Goal: Information Seeking & Learning: Learn about a topic

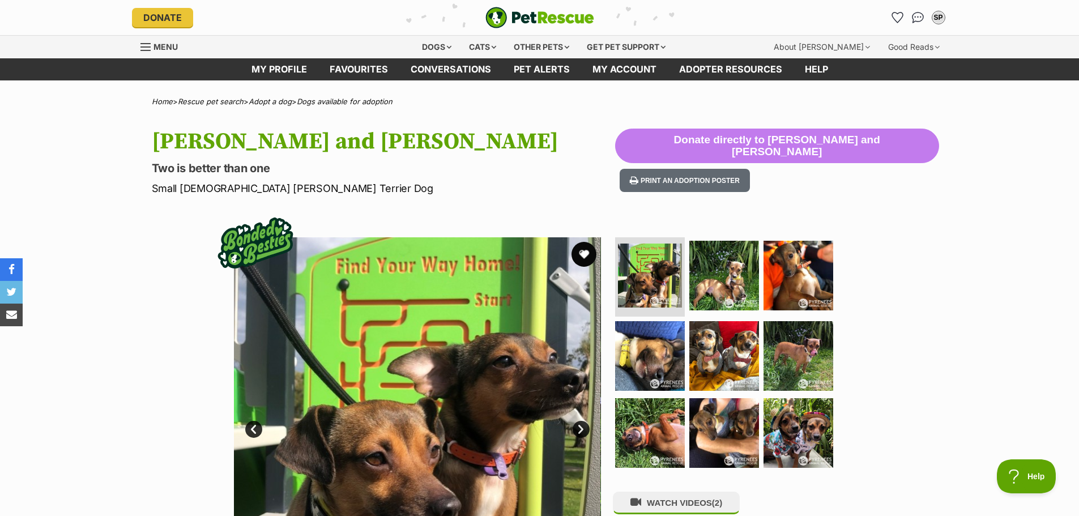
click at [583, 253] on button "favourite" at bounding box center [583, 254] width 25 height 25
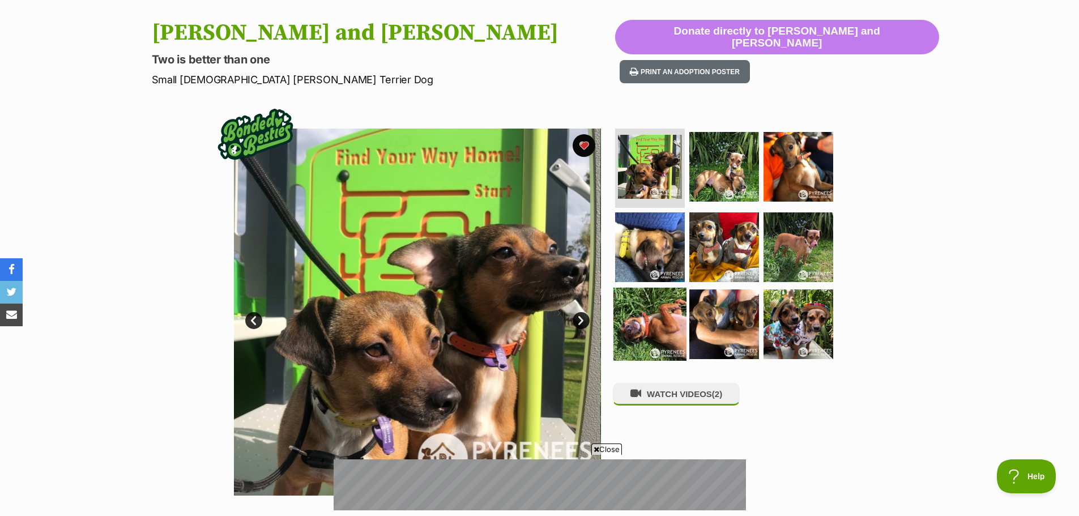
scroll to position [113, 0]
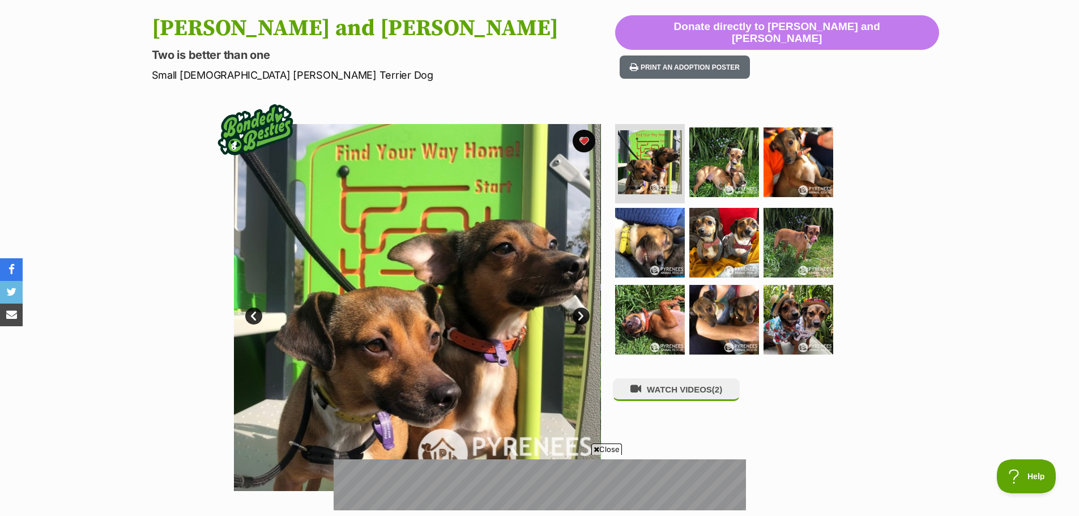
click at [604, 448] on span "Close" at bounding box center [606, 448] width 31 height 11
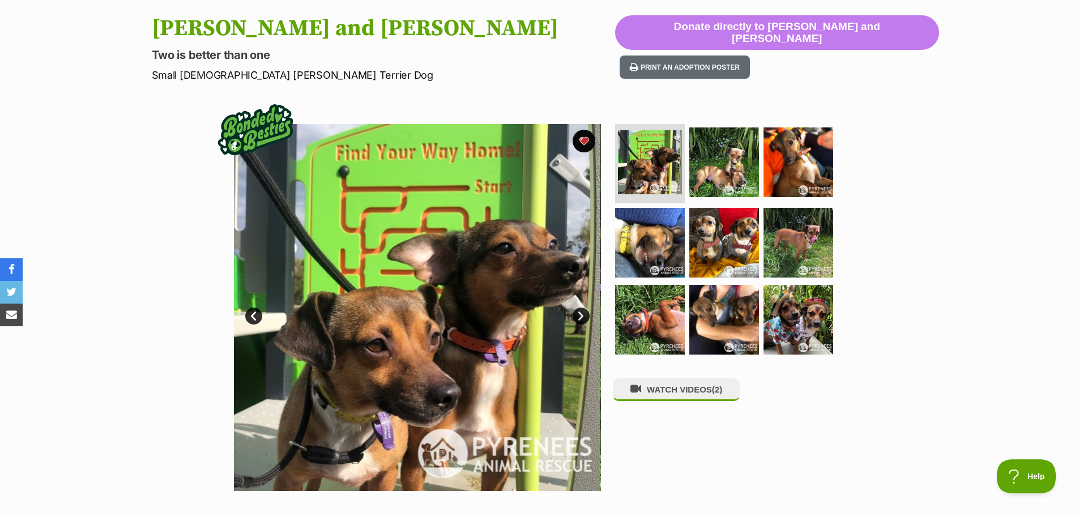
click at [578, 313] on link "Next" at bounding box center [580, 315] width 17 height 17
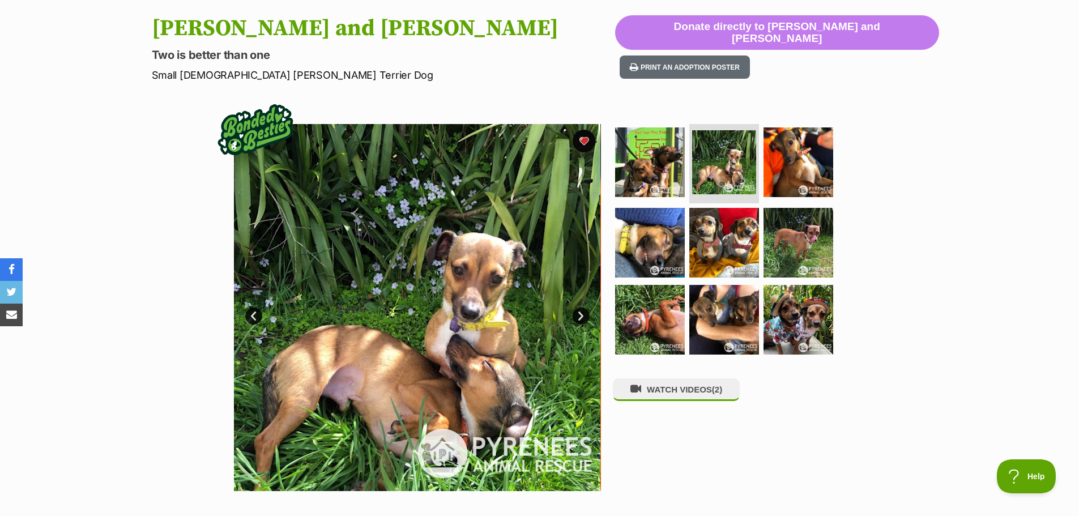
click at [578, 313] on link "Next" at bounding box center [580, 315] width 17 height 17
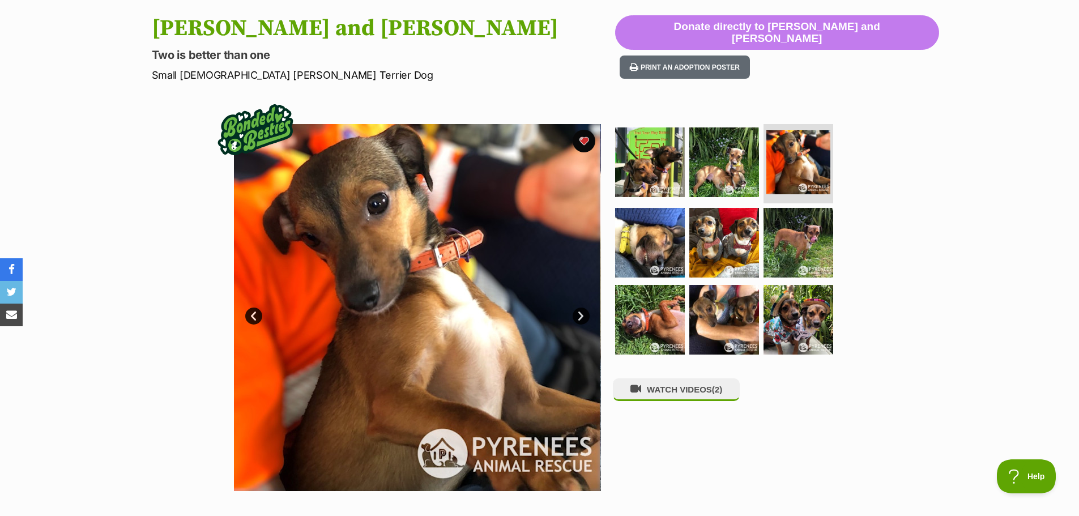
click at [579, 310] on link "Next" at bounding box center [580, 315] width 17 height 17
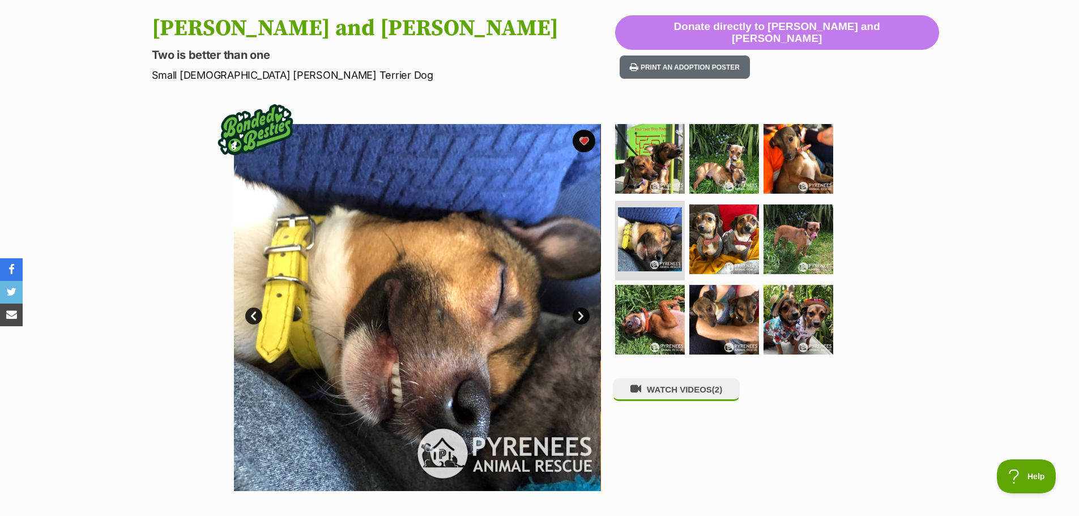
click at [580, 311] on link "Next" at bounding box center [580, 315] width 17 height 17
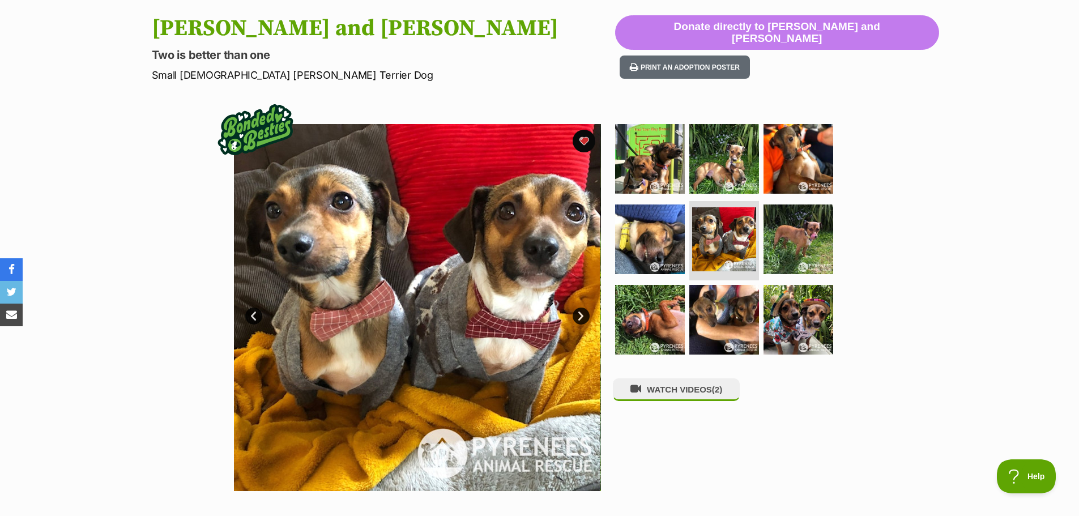
click at [580, 311] on link "Next" at bounding box center [580, 315] width 17 height 17
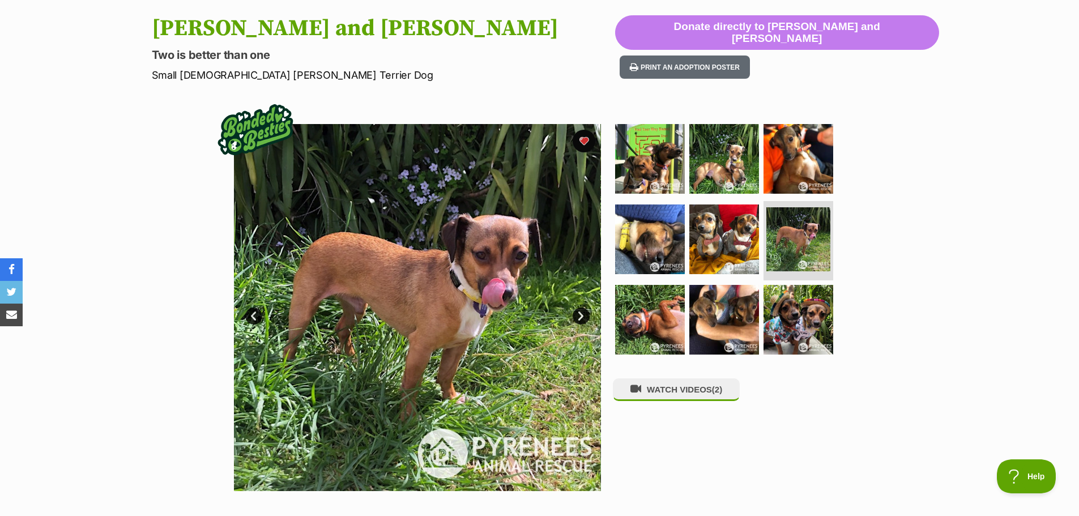
click at [580, 311] on link "Next" at bounding box center [580, 315] width 17 height 17
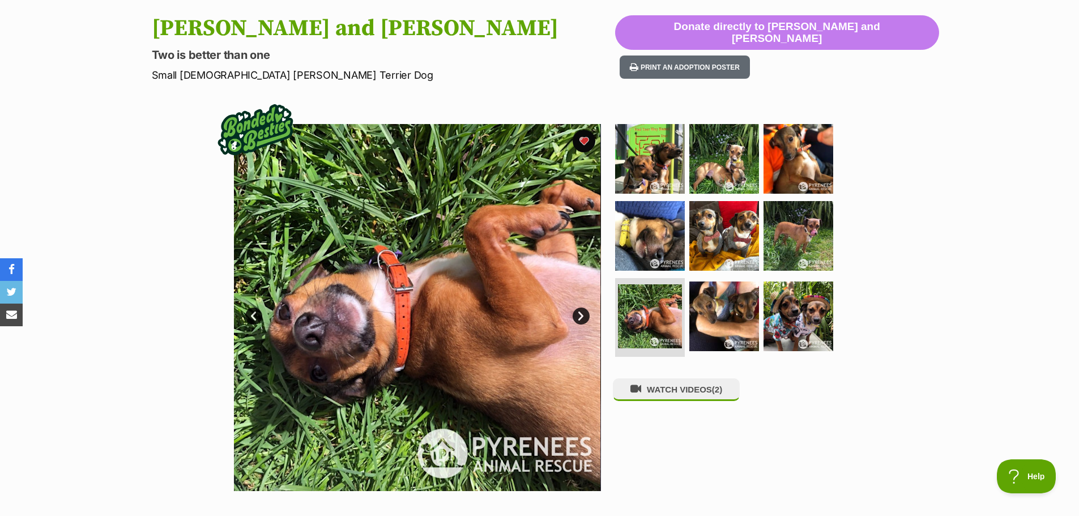
click at [580, 311] on link "Next" at bounding box center [580, 315] width 17 height 17
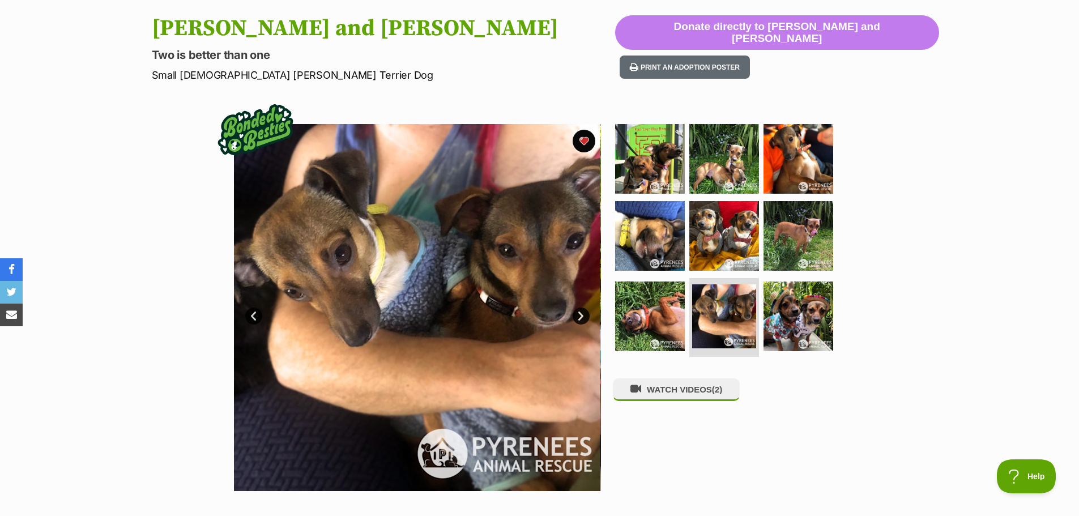
click at [580, 311] on link "Next" at bounding box center [580, 315] width 17 height 17
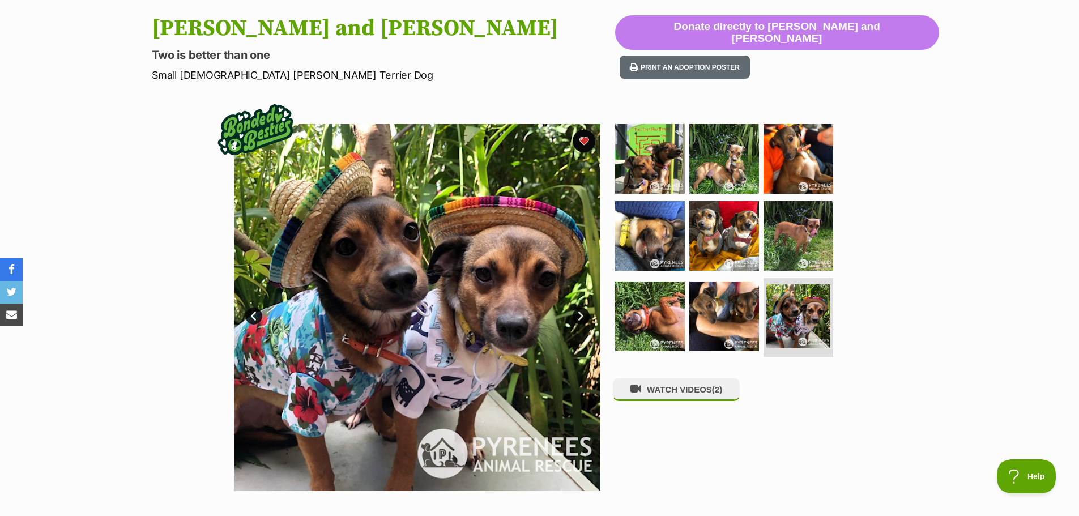
click at [580, 311] on link "Next" at bounding box center [580, 315] width 17 height 17
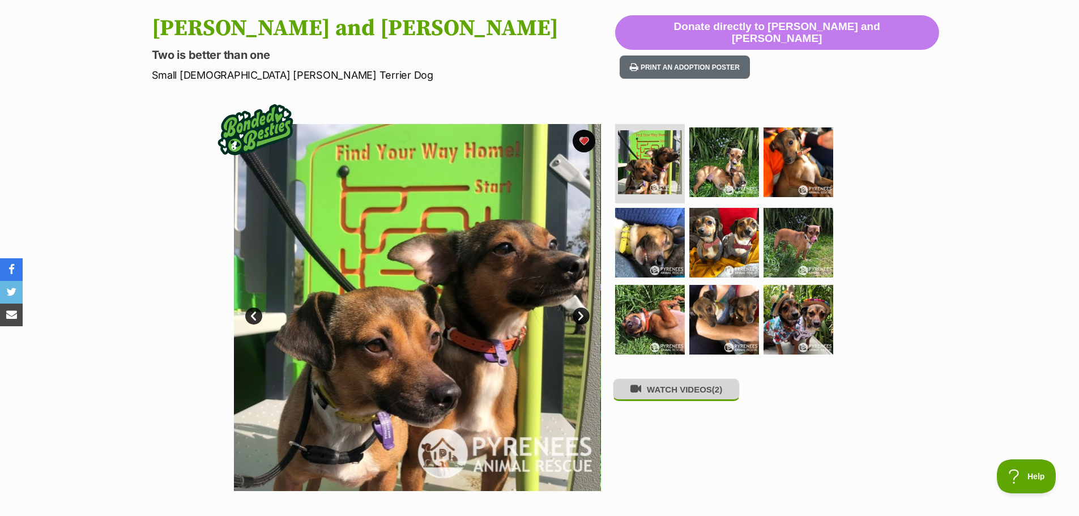
click at [682, 395] on button "WATCH VIDEOS (2)" at bounding box center [676, 389] width 127 height 22
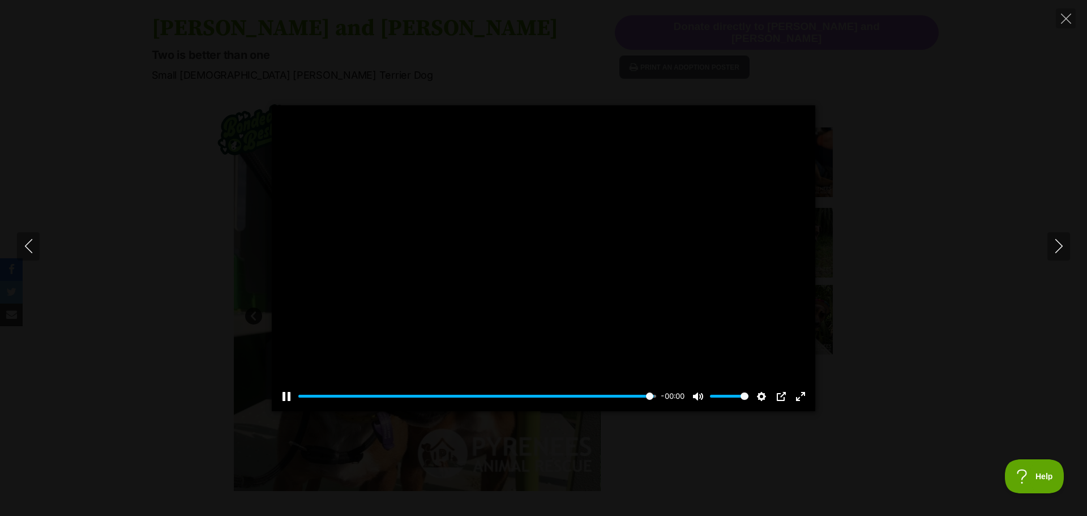
type input "100"
click at [1059, 242] on icon "Next" at bounding box center [1059, 246] width 14 height 14
type input "100"
click at [1065, 14] on icon "Close" at bounding box center [1066, 19] width 10 height 10
